Goal: Task Accomplishment & Management: Manage account settings

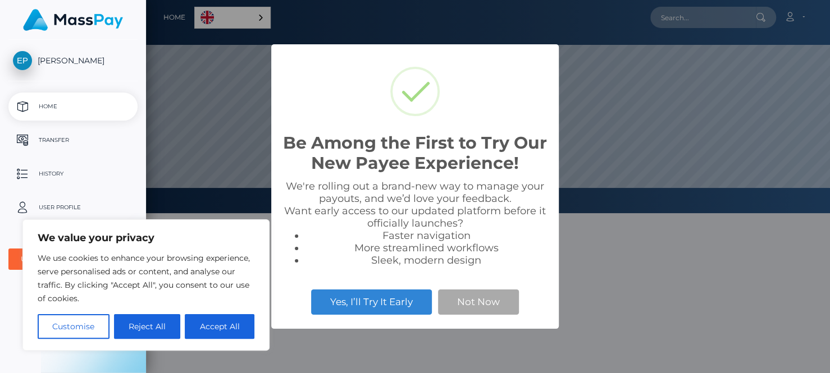
scroll to position [213, 684]
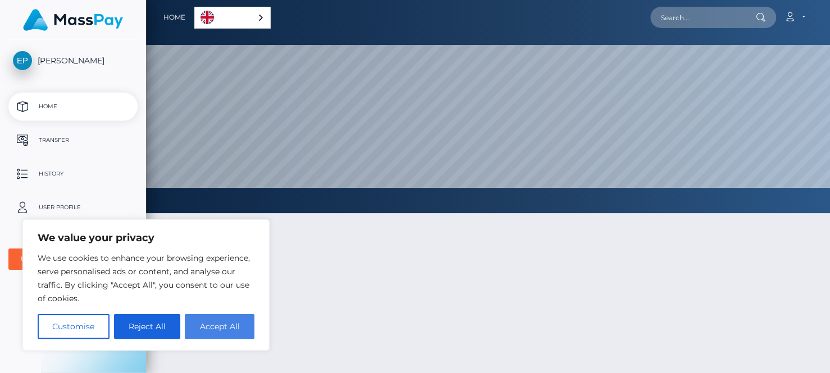
click at [209, 325] on button "Accept All" at bounding box center [220, 327] width 70 height 25
checkbox input "true"
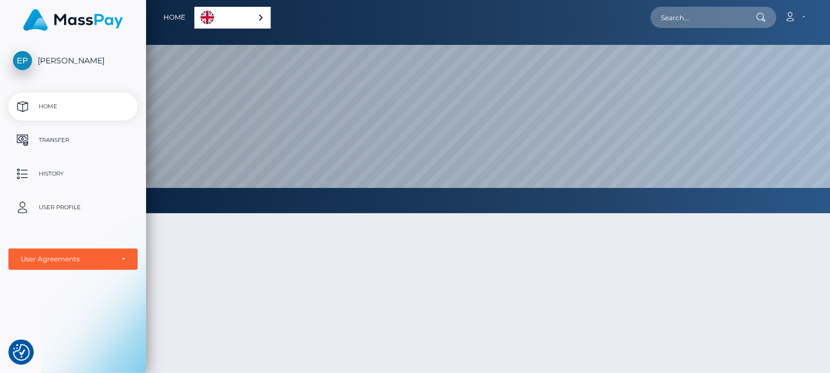
click at [69, 209] on p "User Profile" at bounding box center [73, 207] width 120 height 17
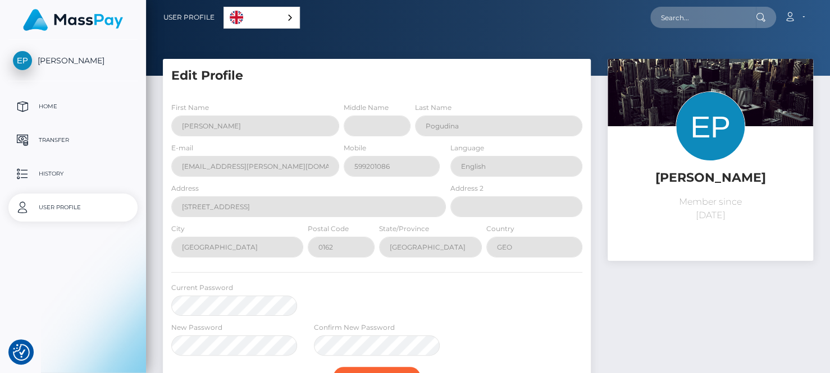
select select
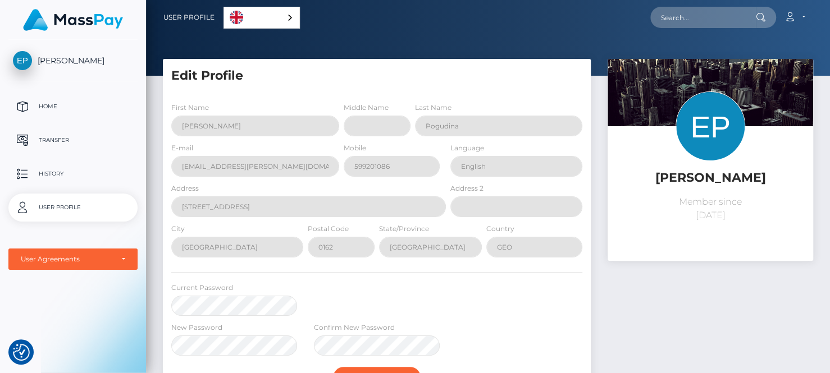
click at [635, 323] on div "Ekaterina Pogudina Member since August 11, 2025" at bounding box center [710, 286] width 222 height 454
click at [60, 142] on p "Transfer" at bounding box center [73, 140] width 120 height 17
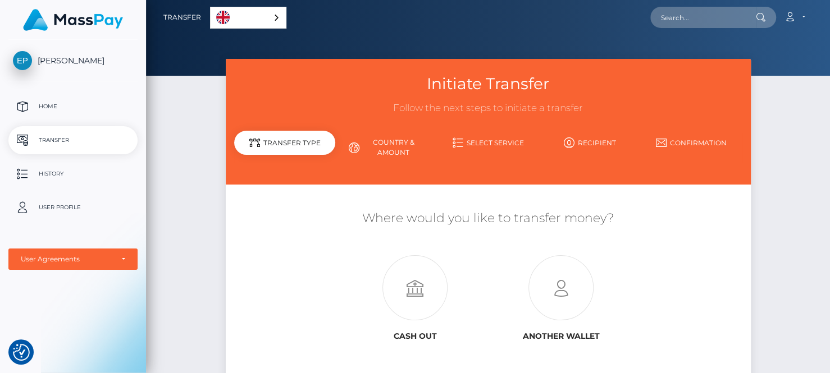
click at [195, 244] on div "Initiate Transfer Follow the next steps to initiate a transfer Transfer Type Co…" at bounding box center [488, 242] width 684 height 367
click at [275, 18] on div "English" at bounding box center [248, 18] width 76 height 22
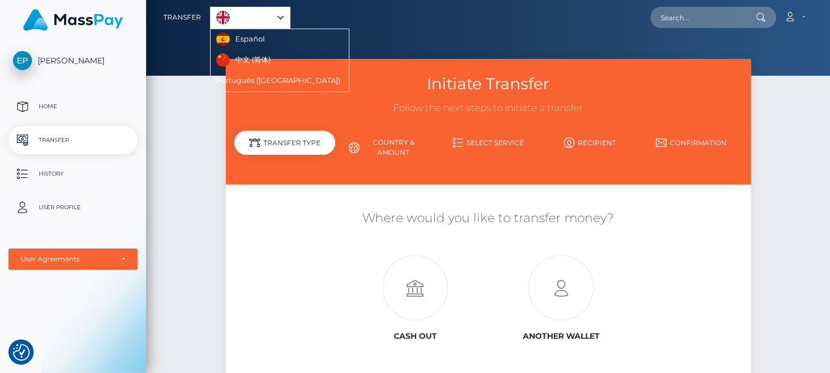
click at [193, 198] on div "Initiate Transfer Follow the next steps to initiate a transfer Transfer Type Co…" at bounding box center [488, 242] width 684 height 367
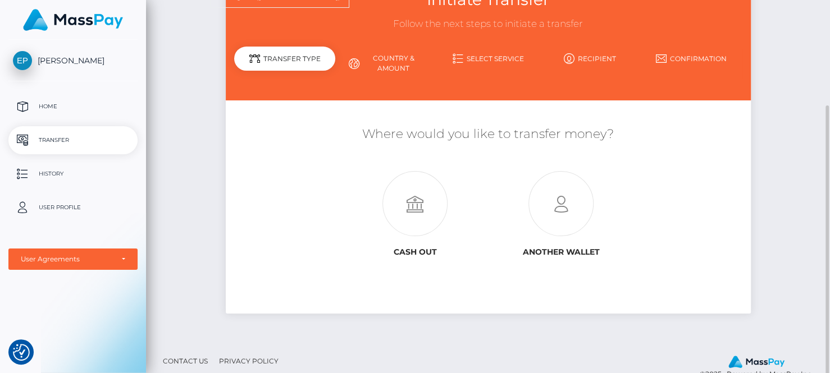
scroll to position [107, 0]
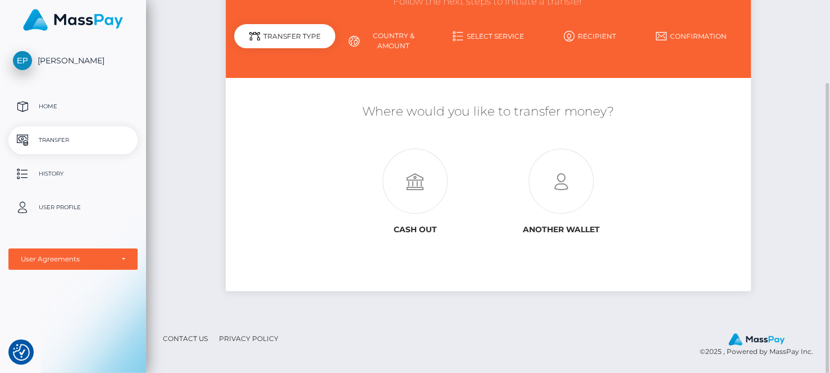
click at [400, 30] on link "Country & Amount" at bounding box center [387, 40] width 102 height 29
click at [398, 39] on link "Country & Amount" at bounding box center [387, 40] width 102 height 29
click at [391, 42] on link "Country & Amount" at bounding box center [387, 40] width 102 height 29
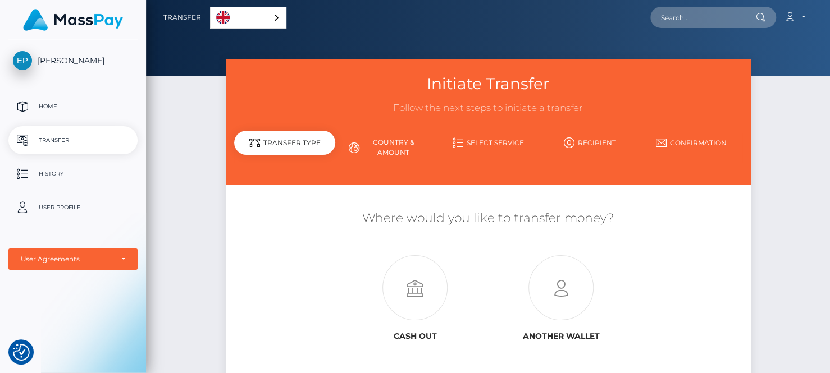
click at [392, 157] on link "Country & Amount" at bounding box center [387, 147] width 102 height 29
click at [494, 144] on link "Select Service" at bounding box center [489, 143] width 102 height 20
click at [587, 145] on link "Recipient" at bounding box center [590, 143] width 102 height 20
click at [687, 134] on link "Confirmation" at bounding box center [692, 143] width 102 height 20
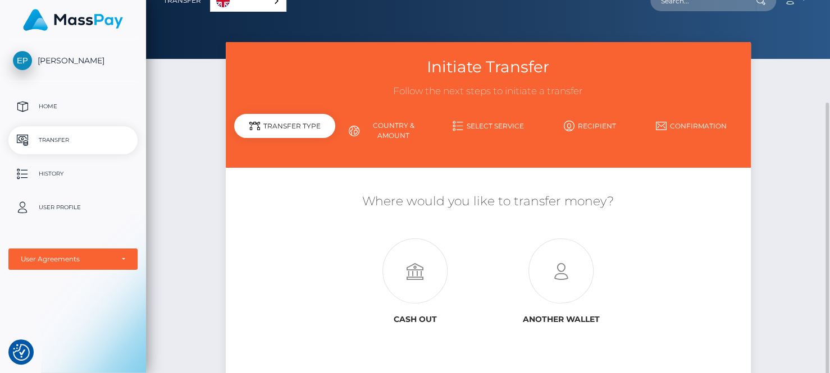
scroll to position [107, 0]
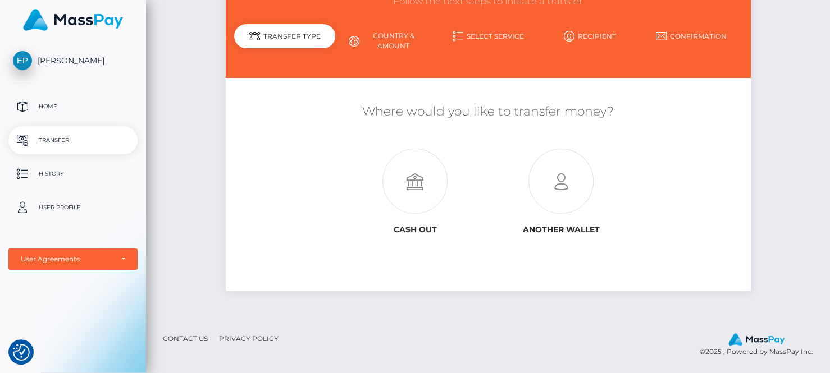
click at [72, 206] on p "User Profile" at bounding box center [73, 207] width 120 height 17
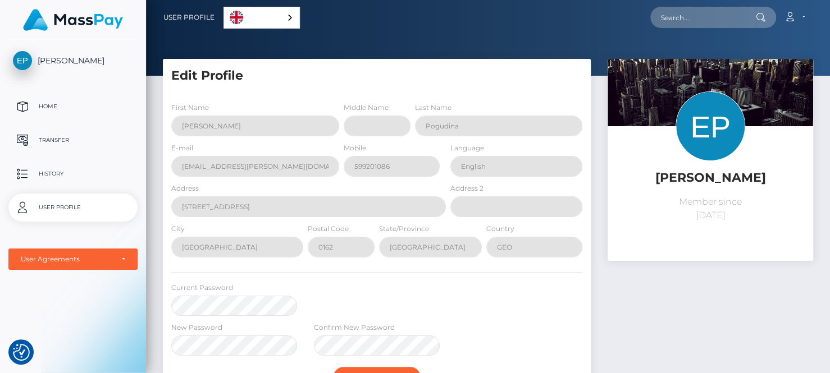
click at [56, 28] on img at bounding box center [73, 20] width 100 height 22
